Goal: Task Accomplishment & Management: Complete application form

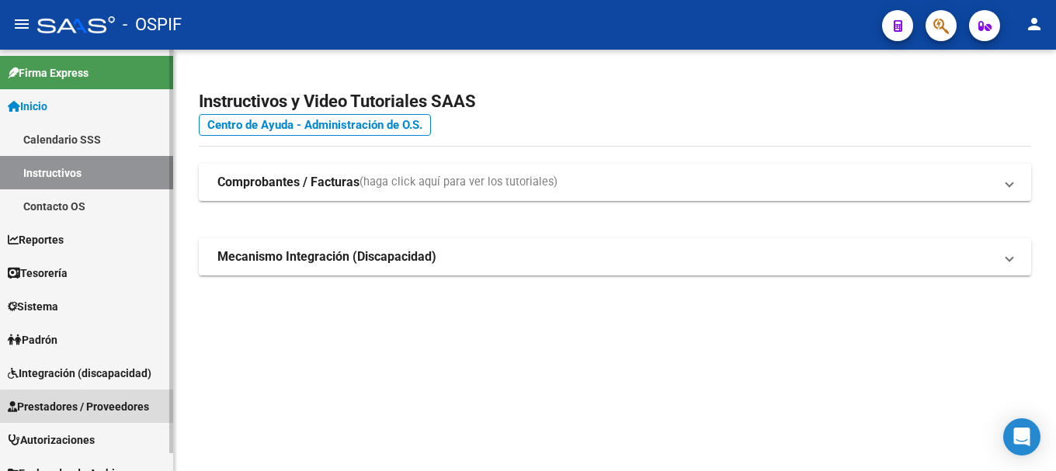
click at [107, 409] on span "Prestadores / Proveedores" at bounding box center [78, 406] width 141 height 17
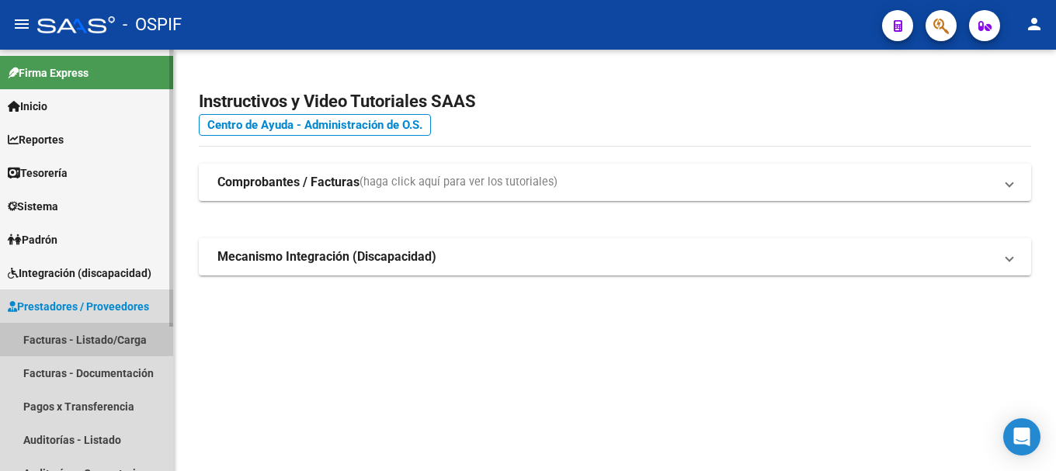
click at [83, 345] on link "Facturas - Listado/Carga" at bounding box center [86, 339] width 173 height 33
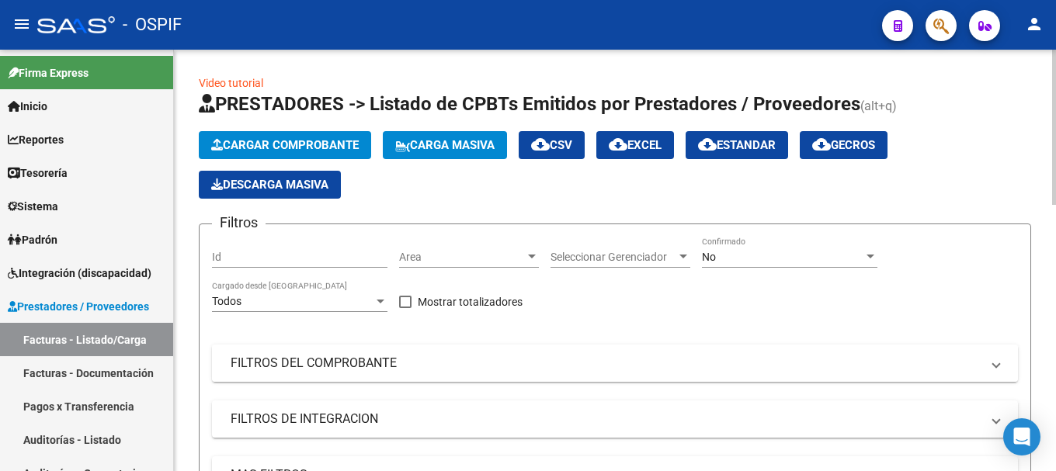
click at [992, 368] on span "FILTROS DEL COMPROBANTE" at bounding box center [612, 363] width 763 height 17
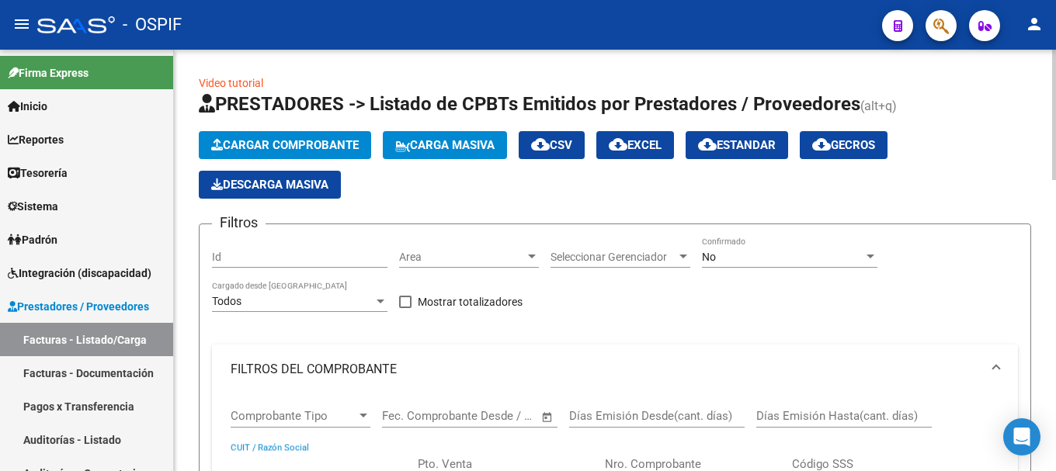
click at [315, 459] on input "CUIT / Razón Social" at bounding box center [319, 464] width 176 height 14
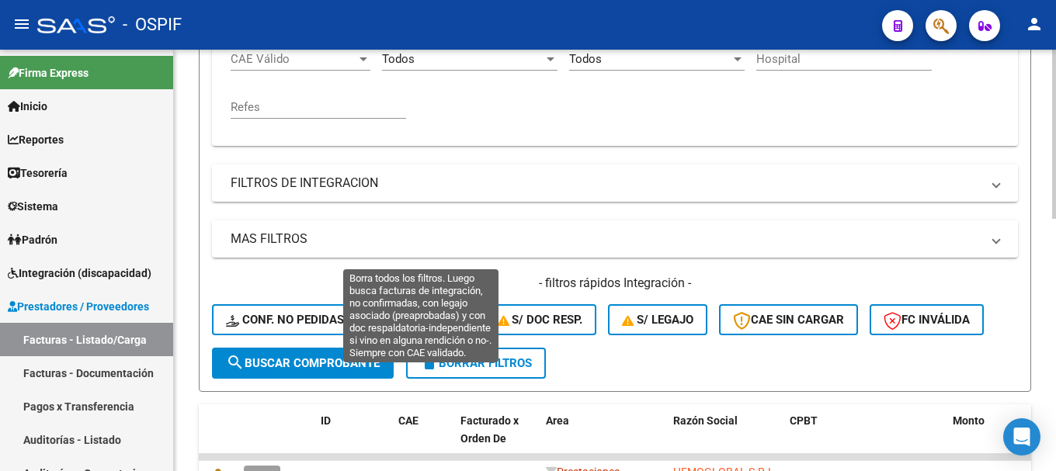
scroll to position [544, 0]
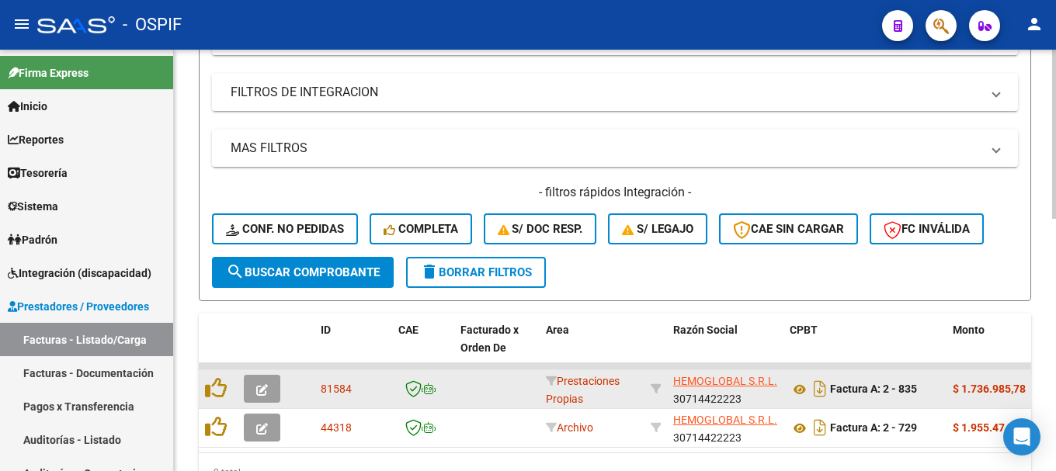
type input "HEMOGLOBAL"
click at [255, 387] on button "button" at bounding box center [262, 389] width 36 height 28
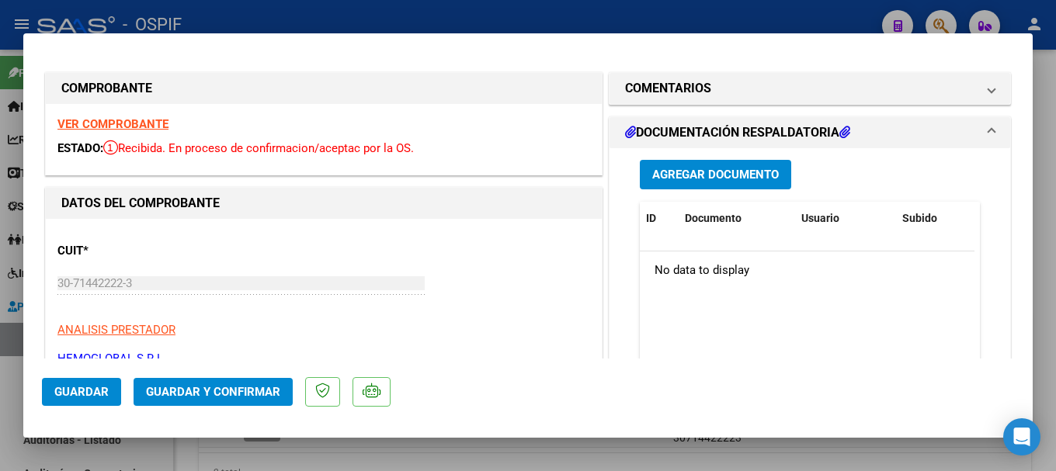
click at [143, 123] on strong "VER COMPROBANTE" at bounding box center [112, 124] width 111 height 14
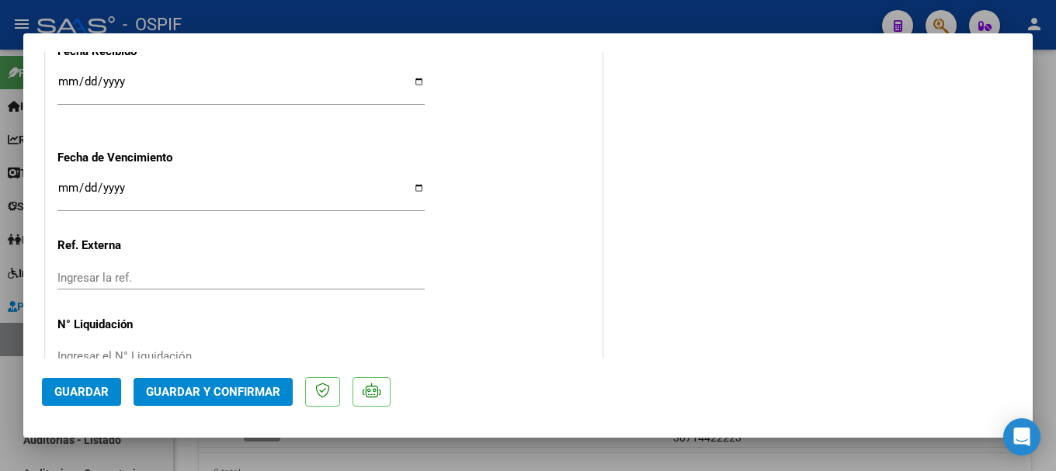
scroll to position [965, 0]
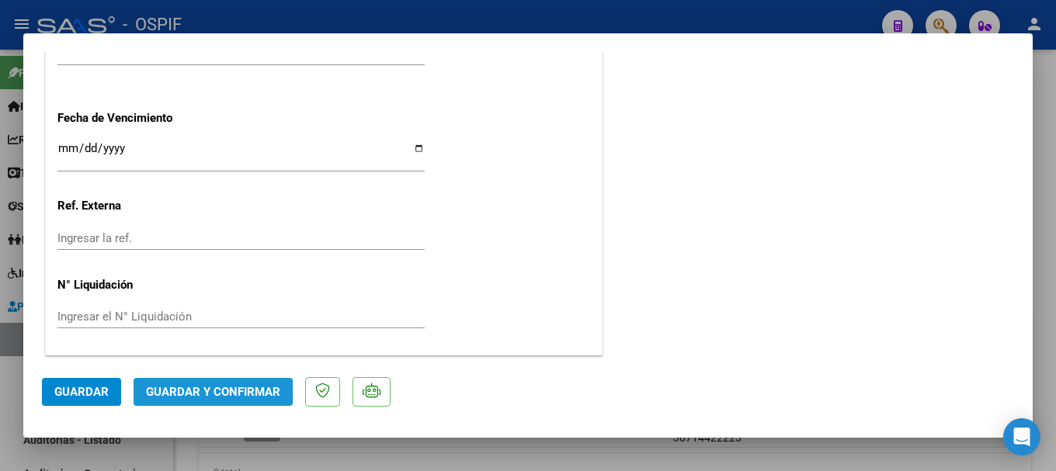
click at [196, 391] on span "Guardar y Confirmar" at bounding box center [213, 392] width 134 height 14
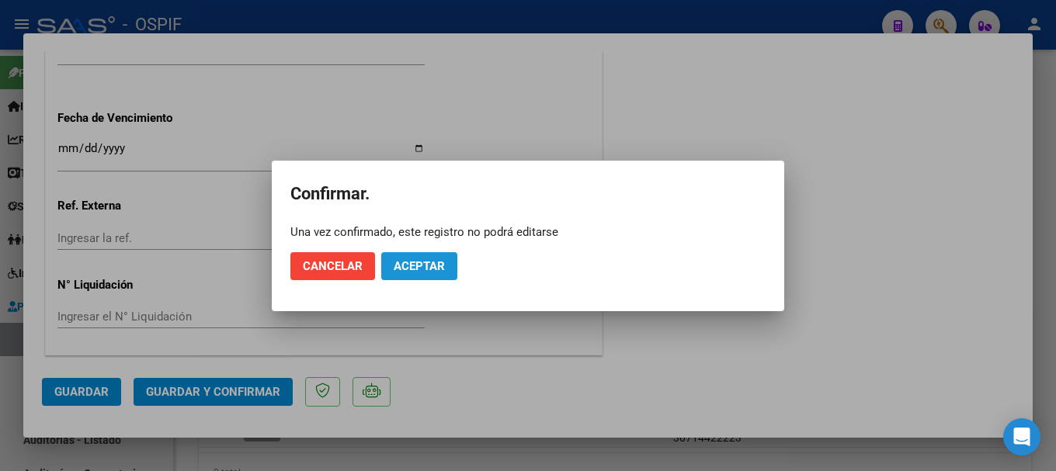
drag, startPoint x: 408, startPoint y: 270, endPoint x: 375, endPoint y: 201, distance: 76.8
click at [408, 268] on span "Aceptar" at bounding box center [419, 266] width 51 height 14
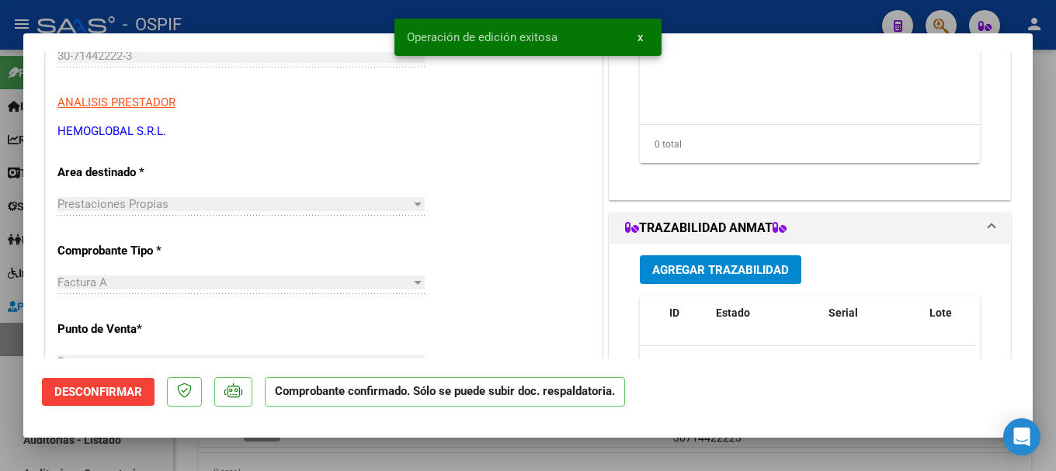
scroll to position [189, 0]
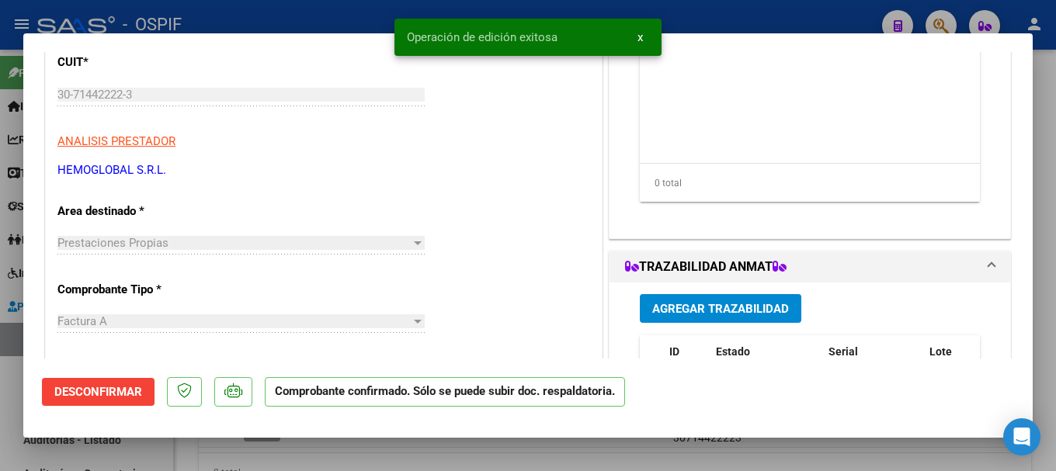
click at [287, 16] on div at bounding box center [528, 235] width 1056 height 471
type input "$ 0,00"
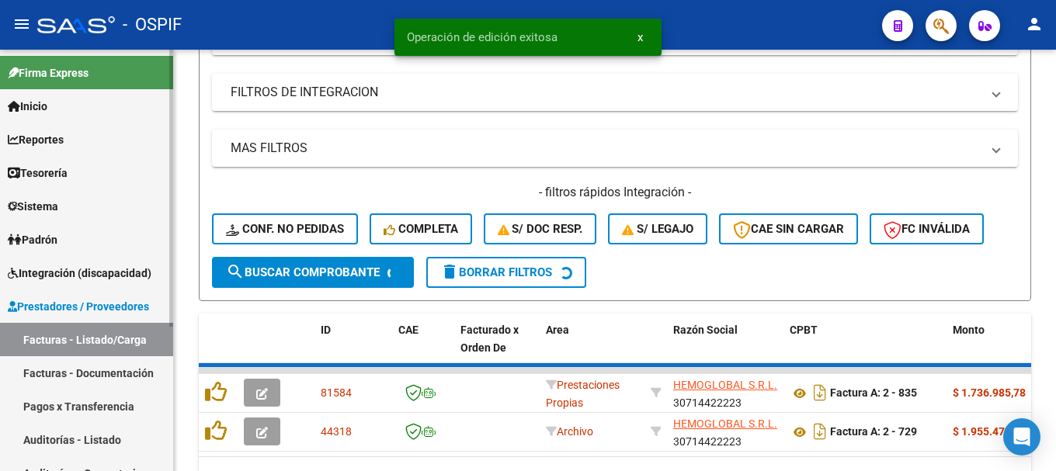
scroll to position [544, 0]
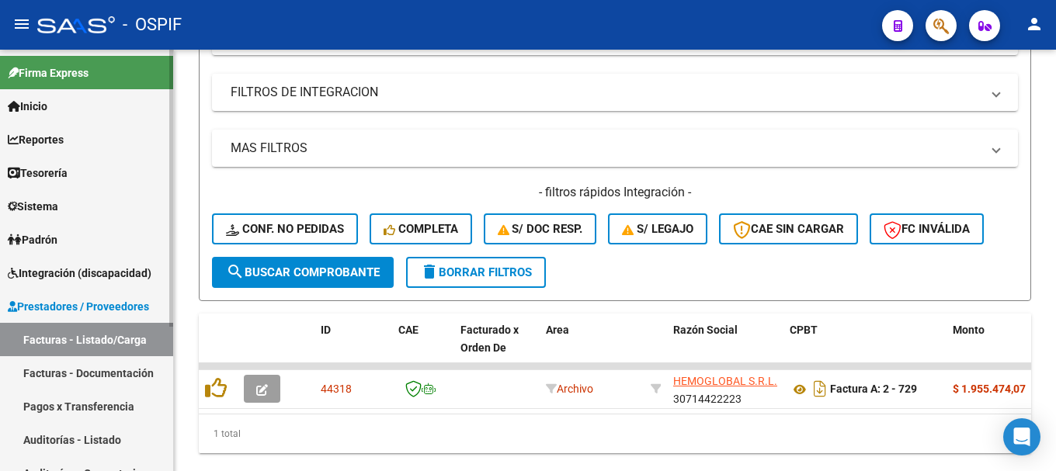
click at [71, 436] on link "Auditorías - Listado" at bounding box center [86, 439] width 173 height 33
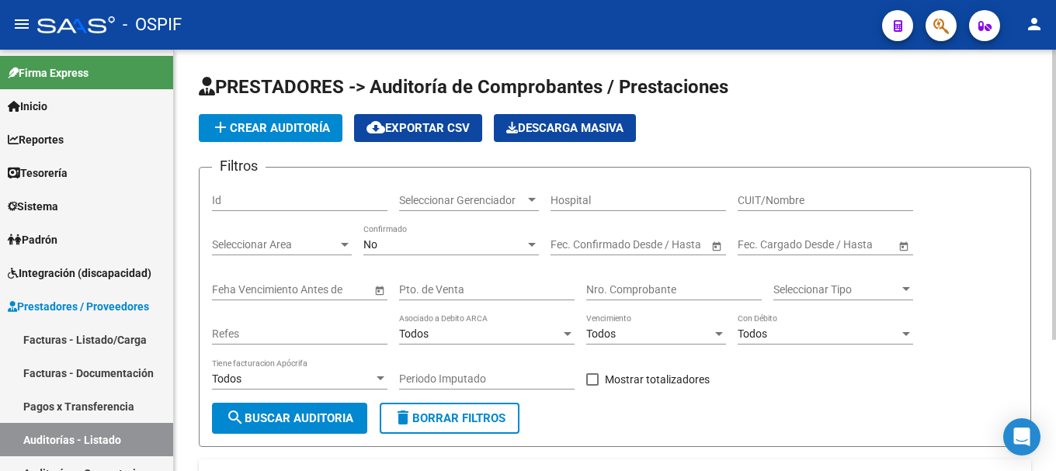
click at [279, 130] on span "add Crear Auditoría" at bounding box center [270, 128] width 119 height 14
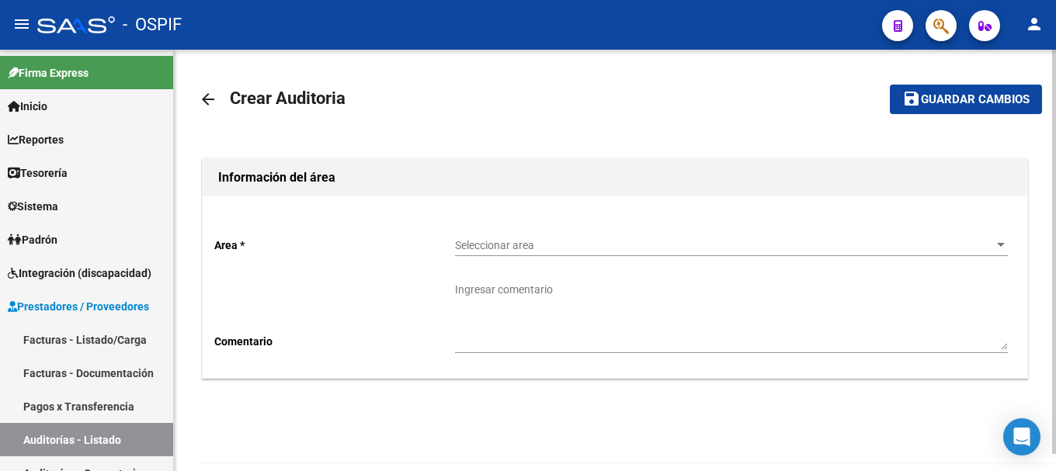
click at [1000, 243] on div at bounding box center [1001, 245] width 8 height 4
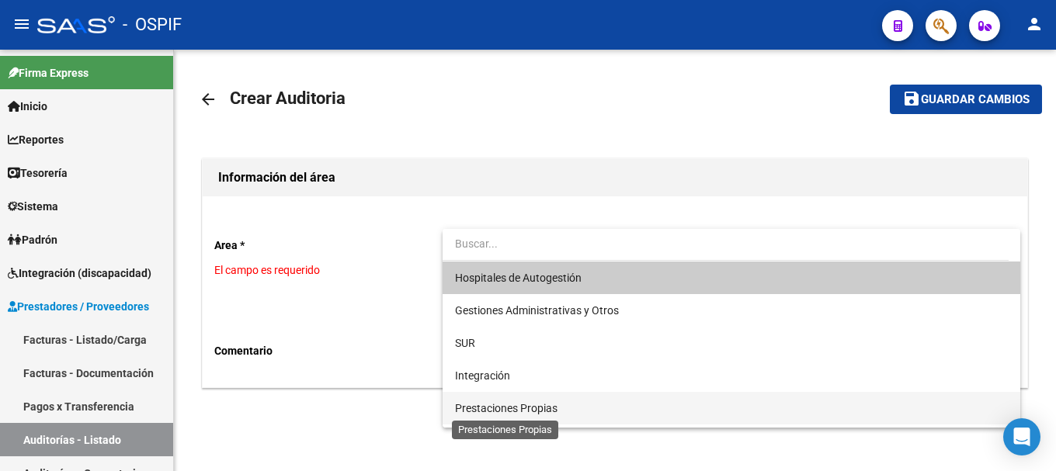
click at [507, 405] on span "Prestaciones Propias" at bounding box center [506, 408] width 103 height 12
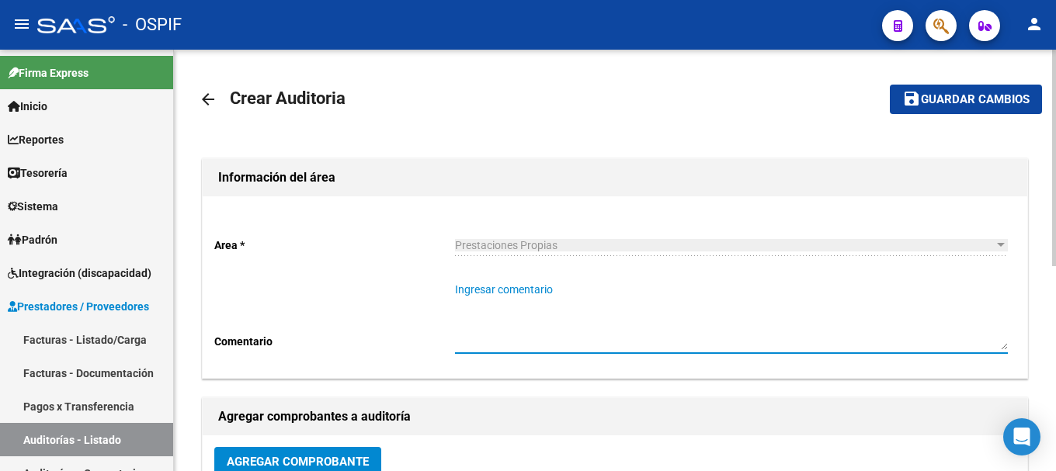
click at [557, 301] on textarea "Ingresar comentario" at bounding box center [731, 316] width 553 height 68
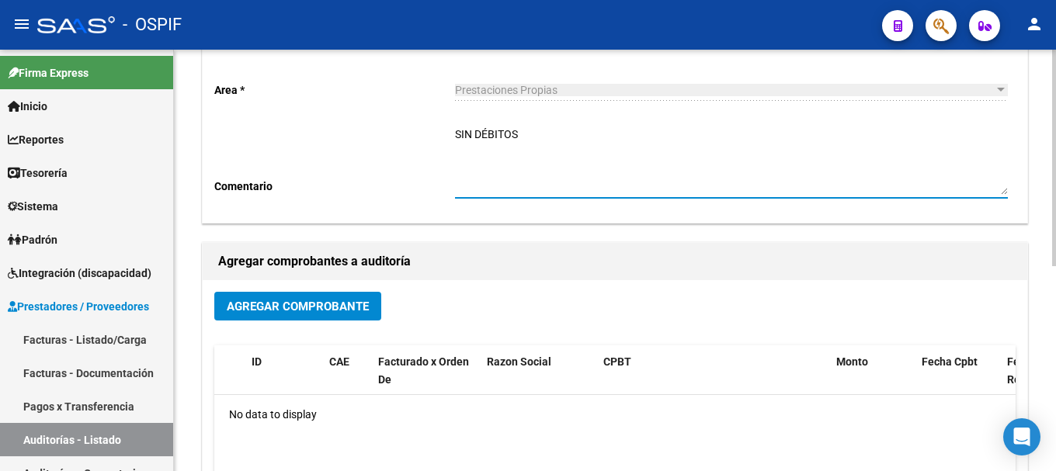
type textarea "SIN DÉBITOS"
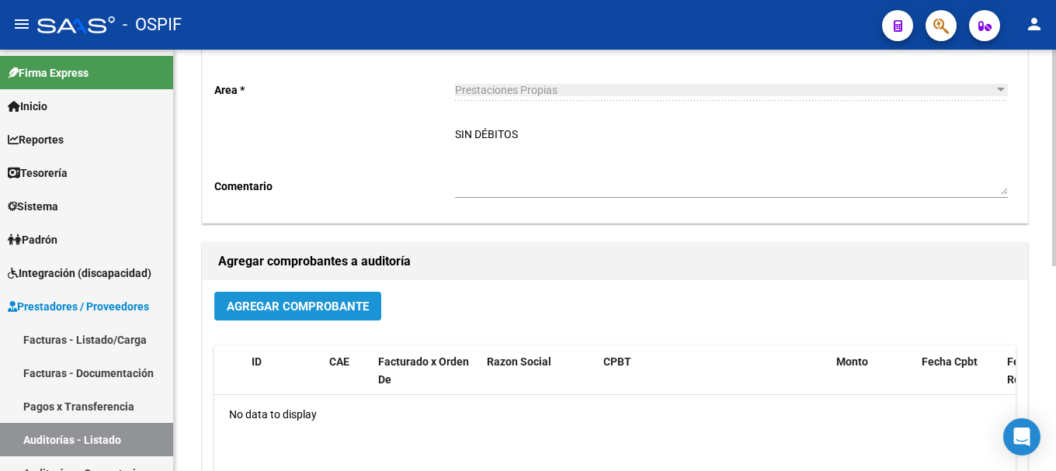
click at [305, 303] on span "Agregar Comprobante" at bounding box center [298, 307] width 142 height 14
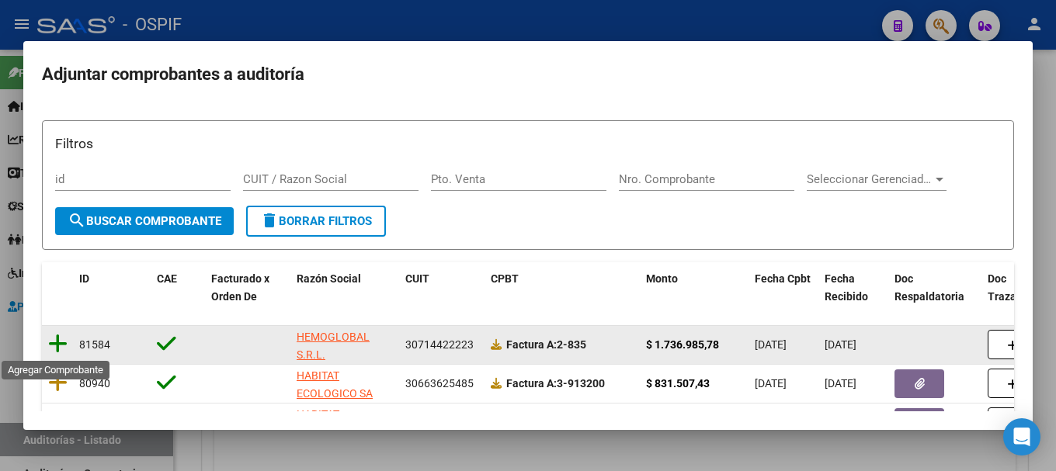
click at [60, 343] on icon at bounding box center [57, 344] width 19 height 22
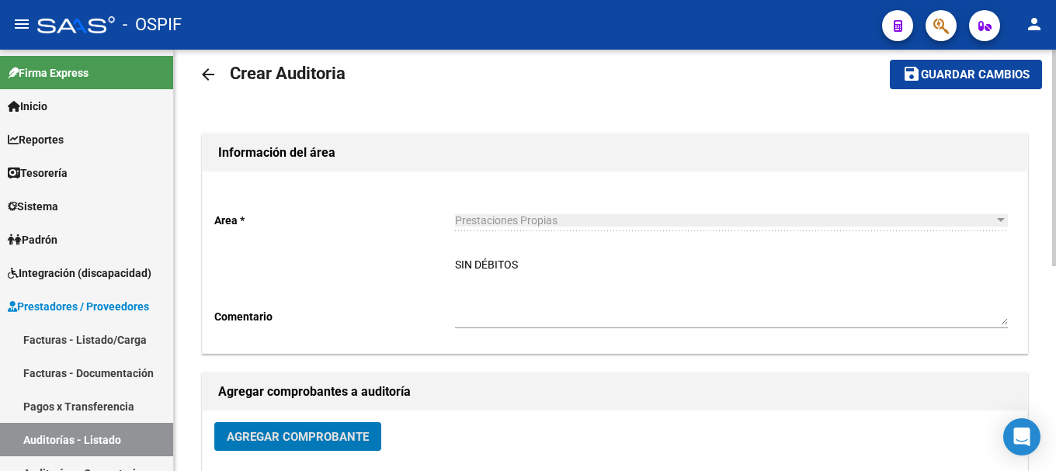
scroll to position [0, 0]
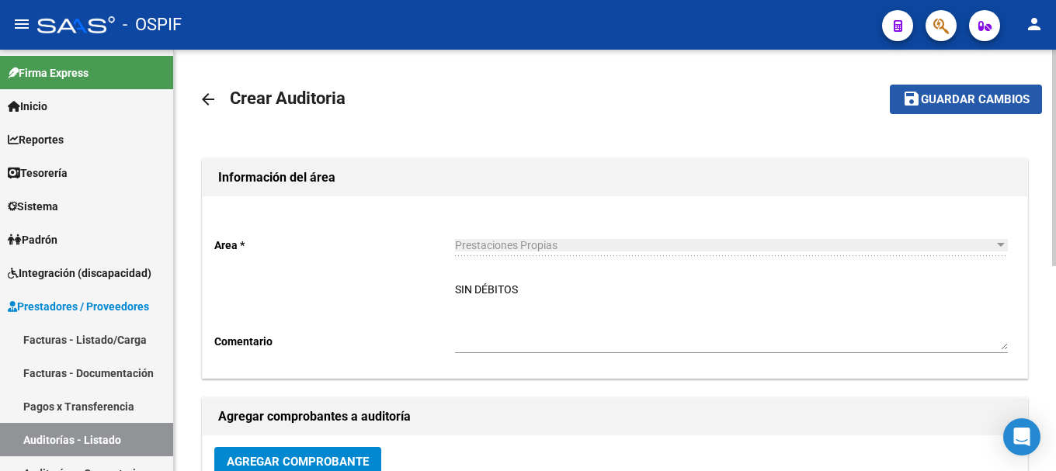
click at [950, 98] on span "Guardar cambios" at bounding box center [975, 100] width 109 height 14
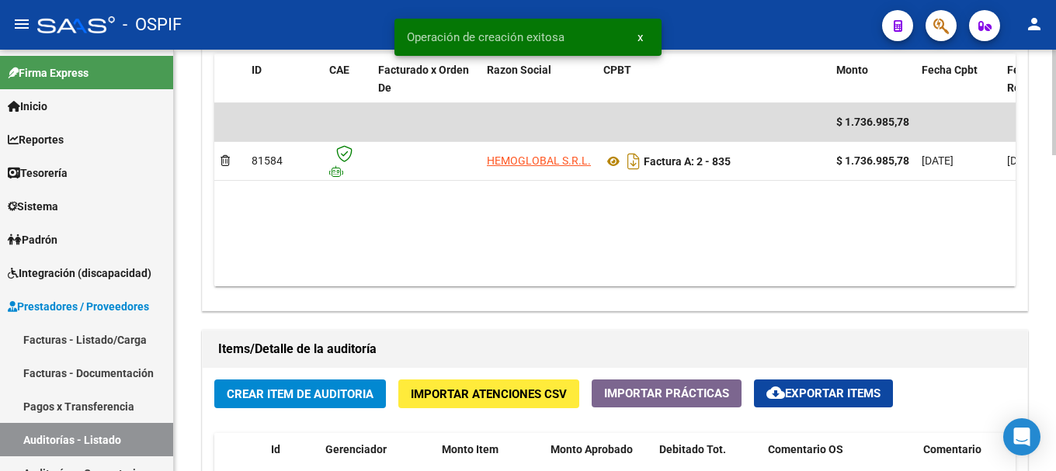
scroll to position [932, 0]
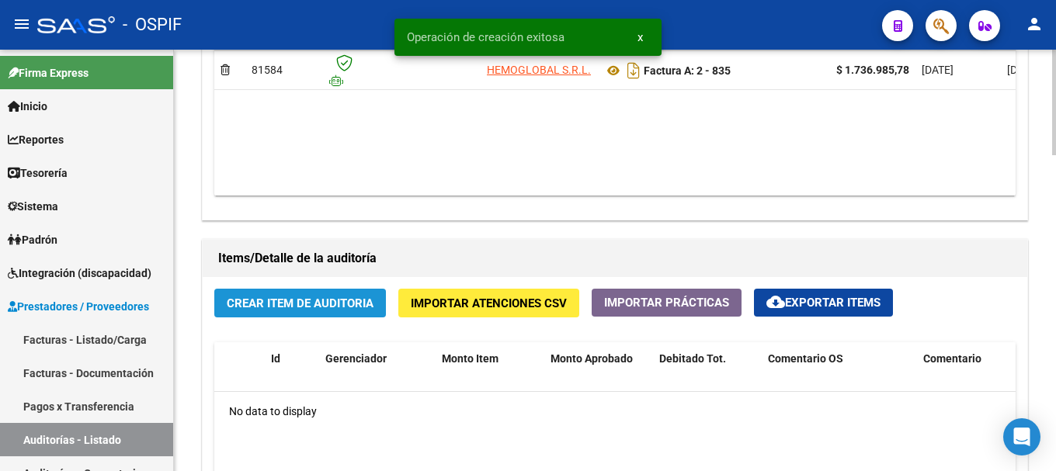
click at [360, 304] on span "Crear Item de Auditoria" at bounding box center [300, 304] width 147 height 14
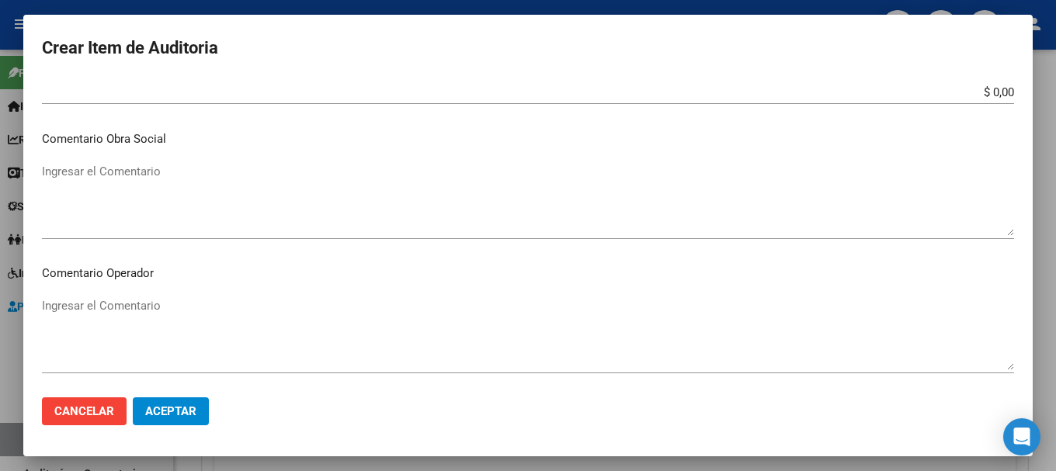
scroll to position [621, 0]
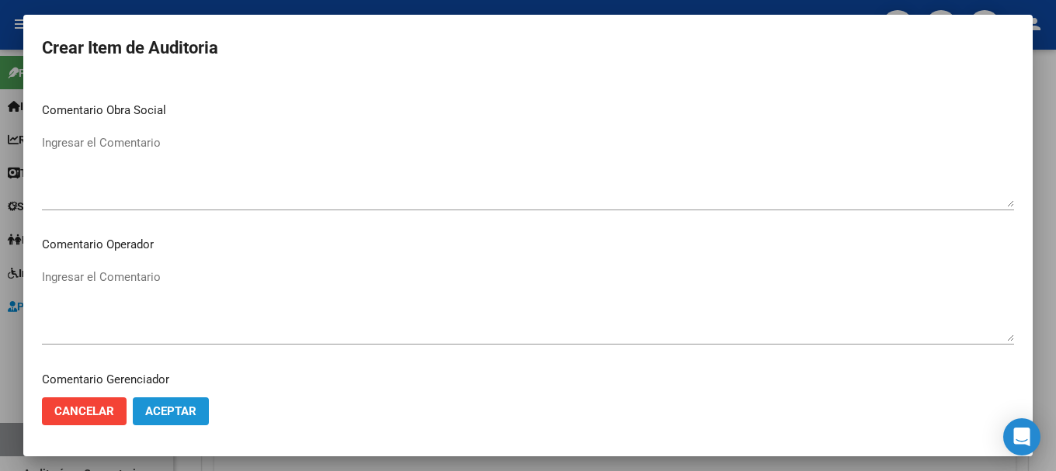
click at [187, 415] on span "Aceptar" at bounding box center [170, 412] width 51 height 14
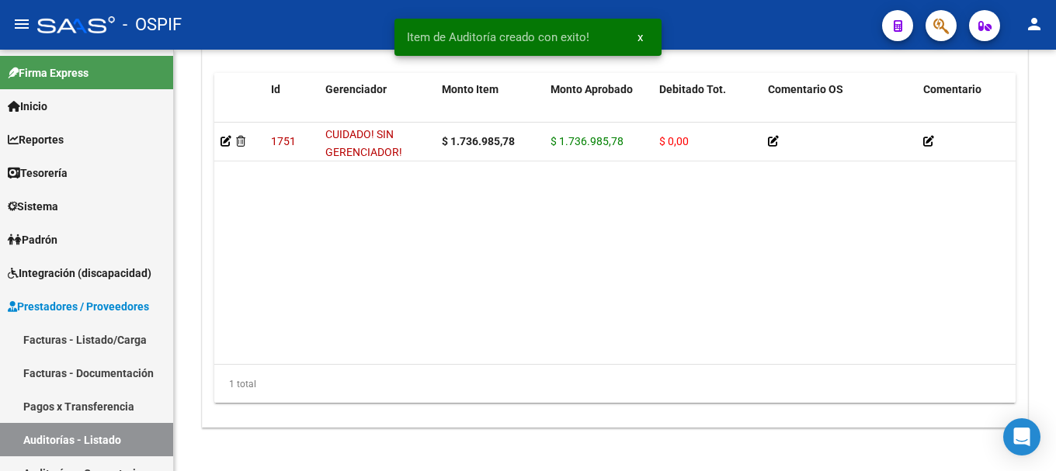
scroll to position [1310, 0]
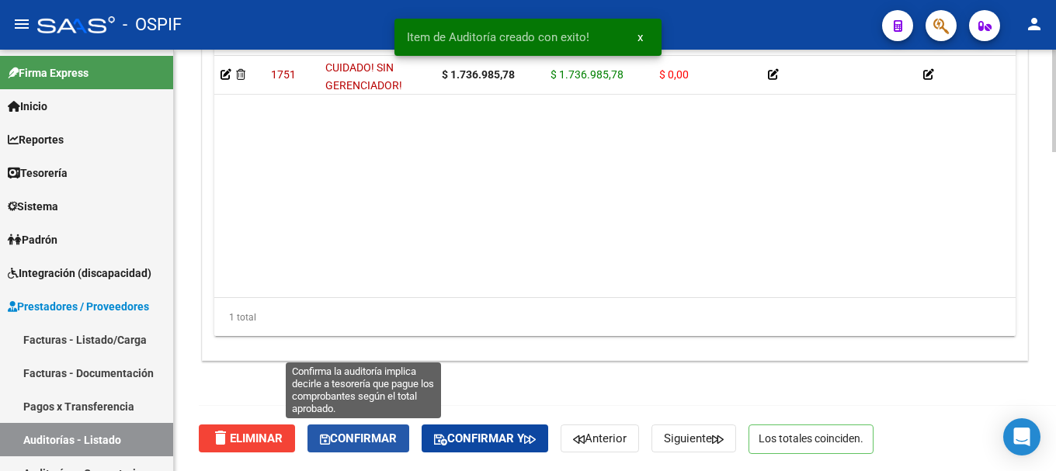
click at [374, 441] on span "Confirmar" at bounding box center [358, 439] width 77 height 14
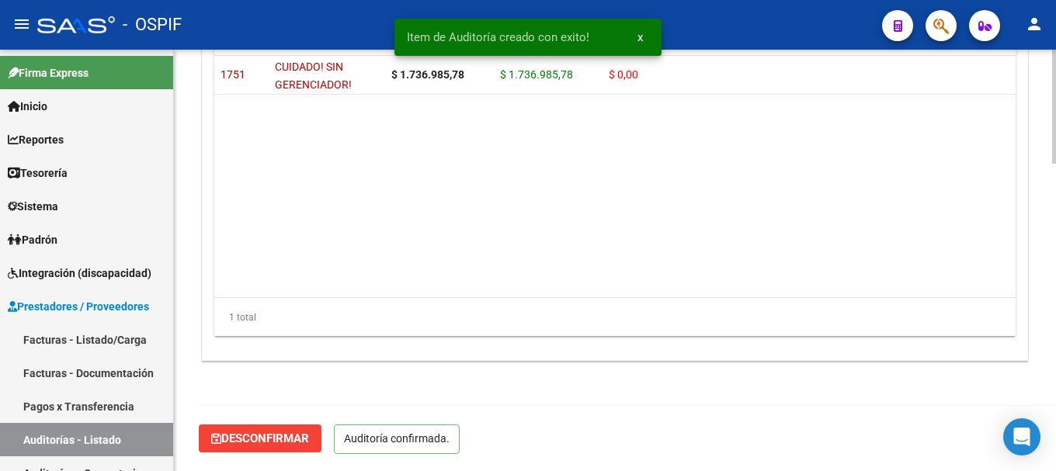
scroll to position [1135, 0]
type input "202510"
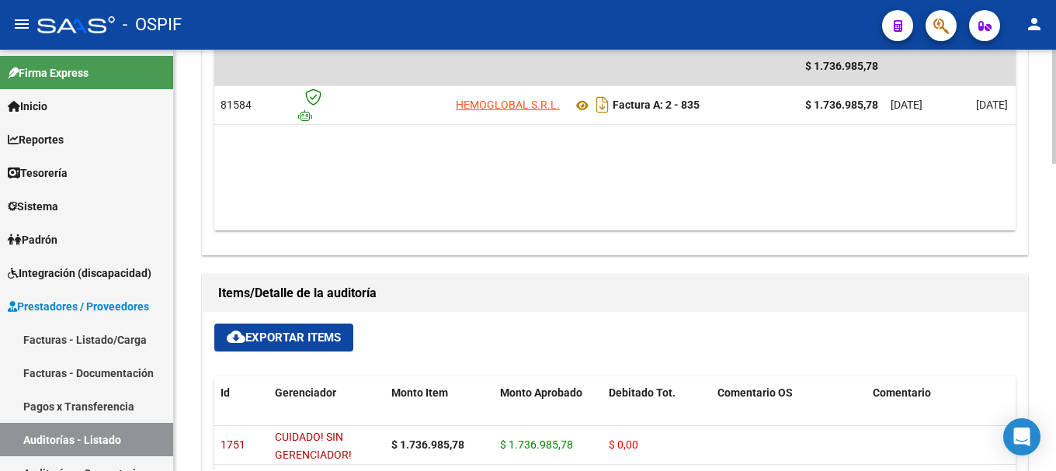
scroll to position [746, 0]
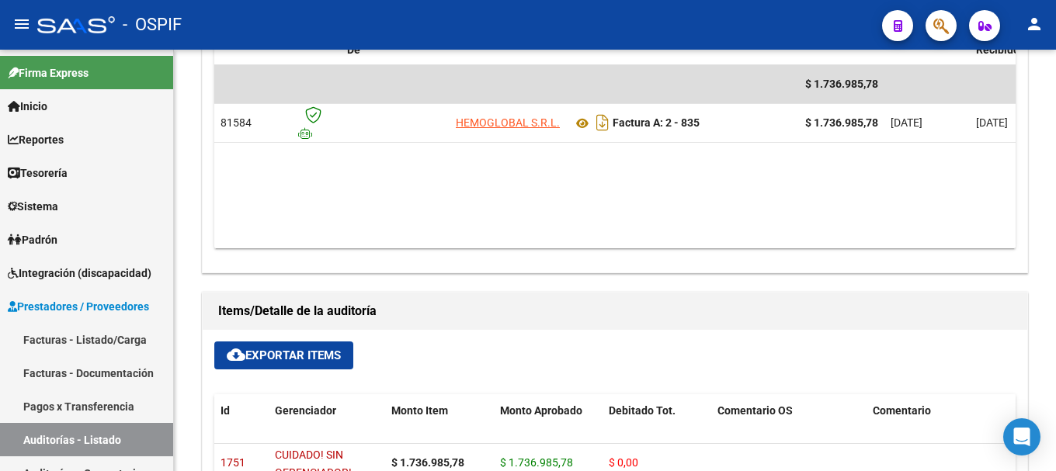
click at [412, 18] on div "- OSPIF" at bounding box center [453, 25] width 832 height 34
